Goal: Task Accomplishment & Management: Manage account settings

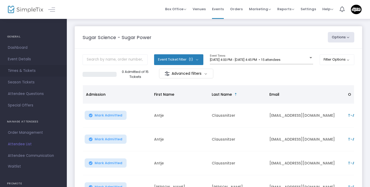
click at [32, 67] on link "Times & Tickets" at bounding box center [33, 71] width 67 height 12
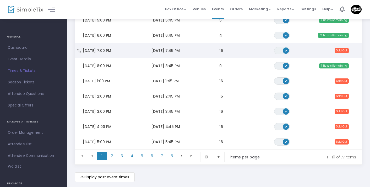
scroll to position [110, 0]
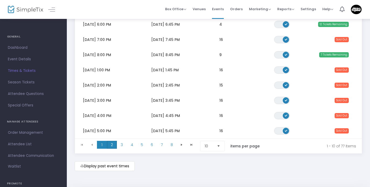
click at [112, 146] on span "2" at bounding box center [112, 145] width 10 height 8
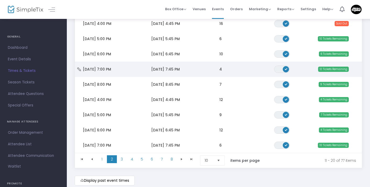
scroll to position [96, 0]
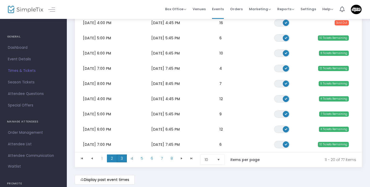
click at [124, 159] on span "3" at bounding box center [122, 158] width 10 height 8
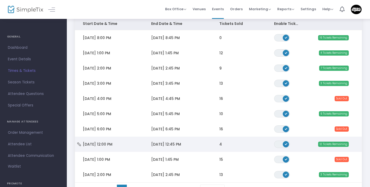
scroll to position [78, 0]
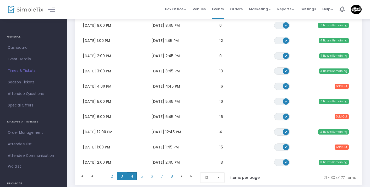
click at [131, 176] on span "4" at bounding box center [132, 176] width 10 height 8
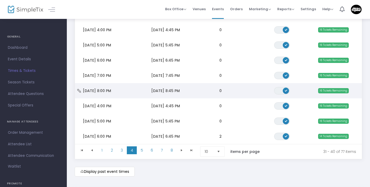
scroll to position [106, 0]
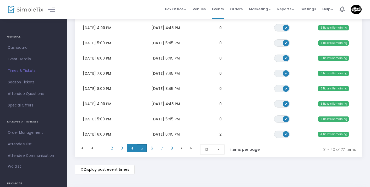
click at [143, 149] on span "5" at bounding box center [142, 148] width 10 height 8
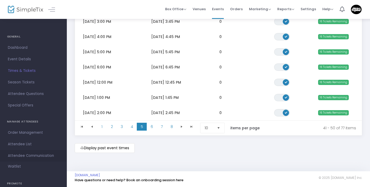
scroll to position [0, 0]
click at [357, 10] on img at bounding box center [356, 9] width 11 height 9
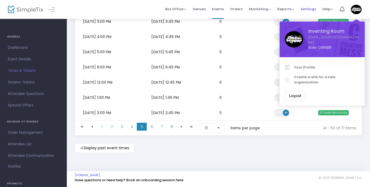
click at [310, 8] on span "Settings" at bounding box center [308, 8] width 15 height 13
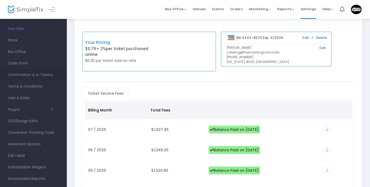
scroll to position [24, 0]
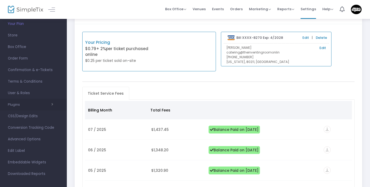
click at [32, 104] on span "button" at bounding box center [36, 104] width 33 height 5
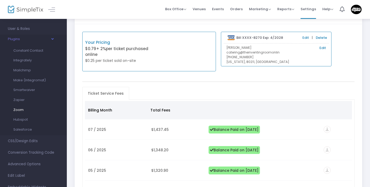
scroll to position [85, 0]
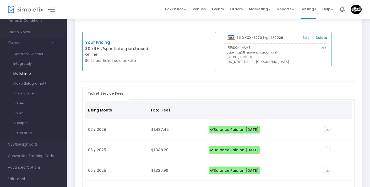
click at [29, 75] on span "Mailchimp" at bounding box center [22, 73] width 18 height 5
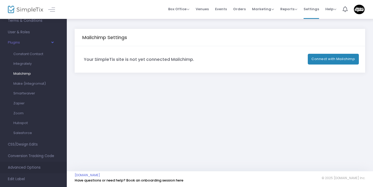
click at [37, 167] on span "Advanced Options" at bounding box center [33, 167] width 51 height 7
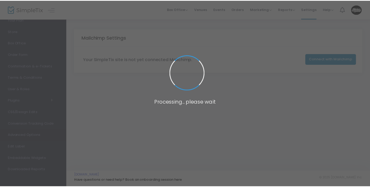
scroll to position [28, 0]
